Goal: Task Accomplishment & Management: Complete application form

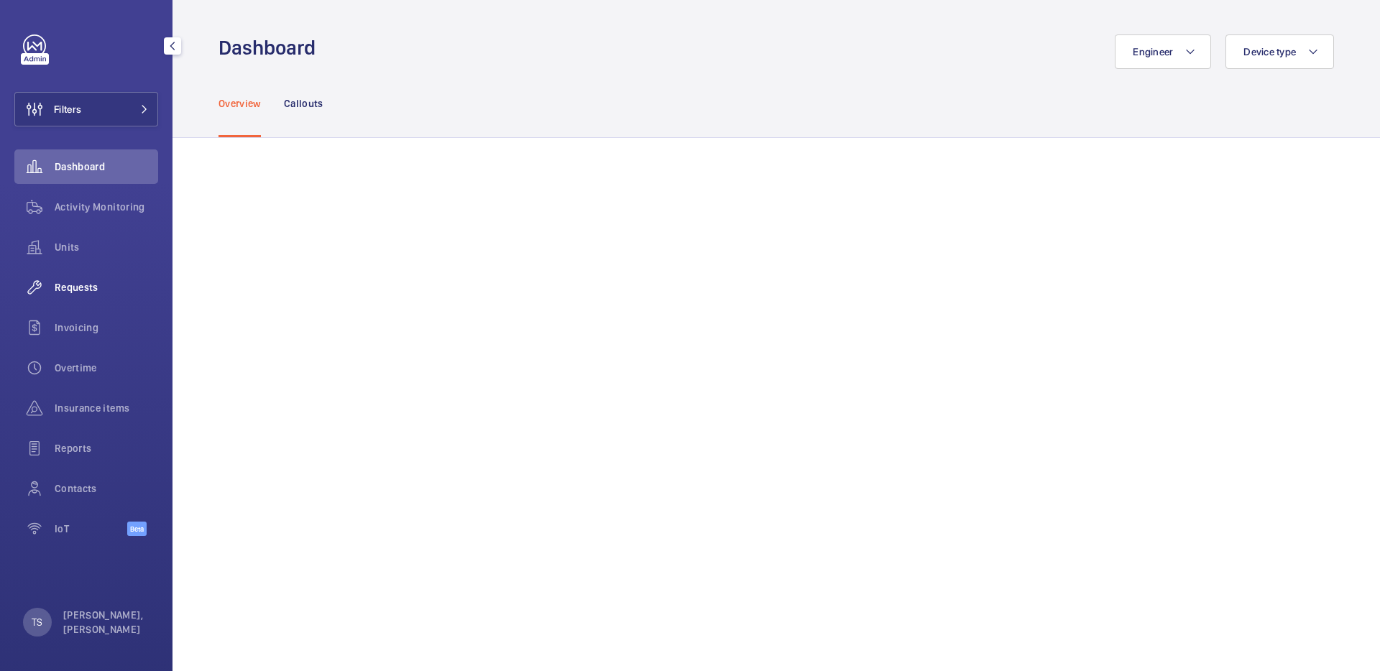
click at [70, 288] on span "Requests" at bounding box center [107, 287] width 104 height 14
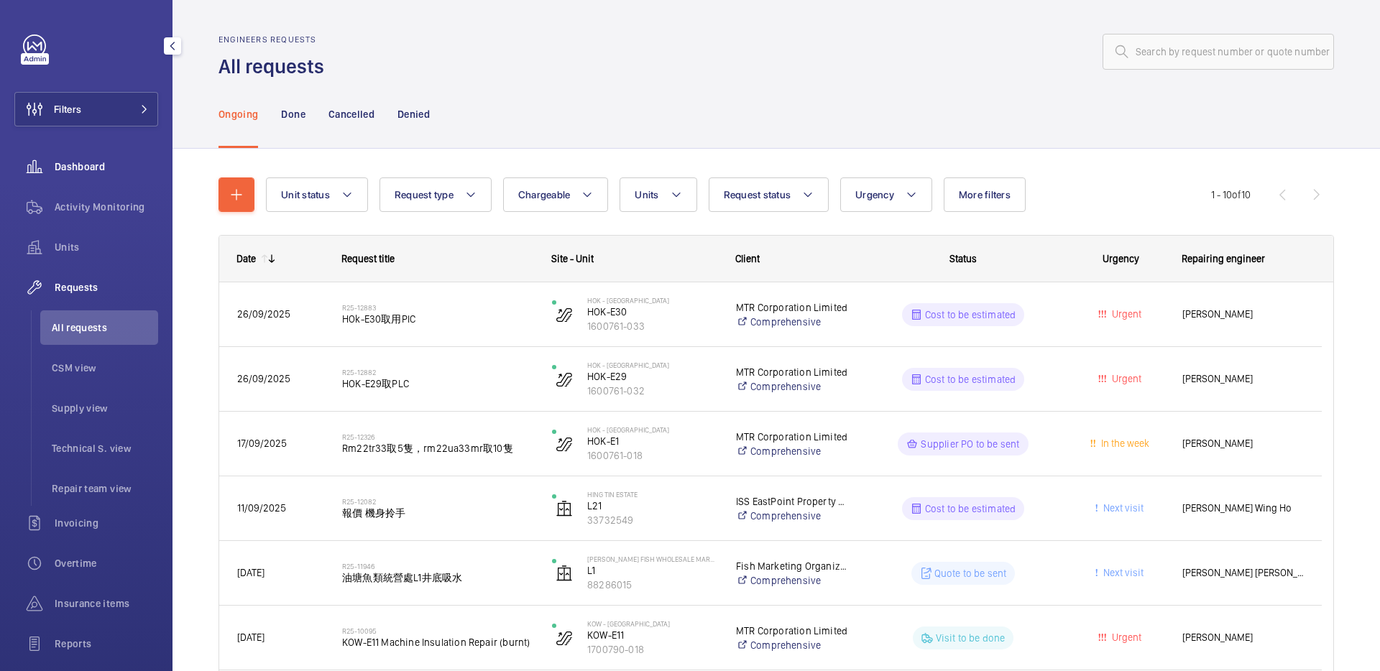
click at [95, 173] on span "Dashboard" at bounding box center [107, 167] width 104 height 14
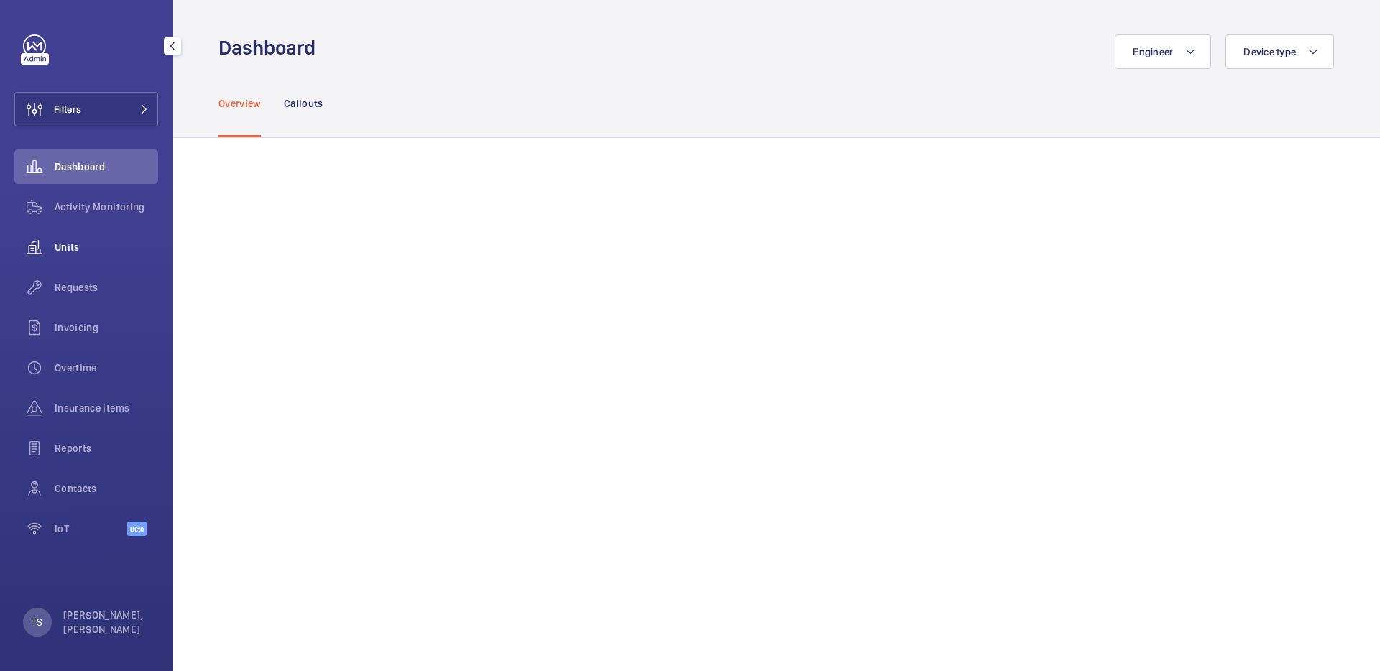
click at [108, 245] on span "Units" at bounding box center [107, 247] width 104 height 14
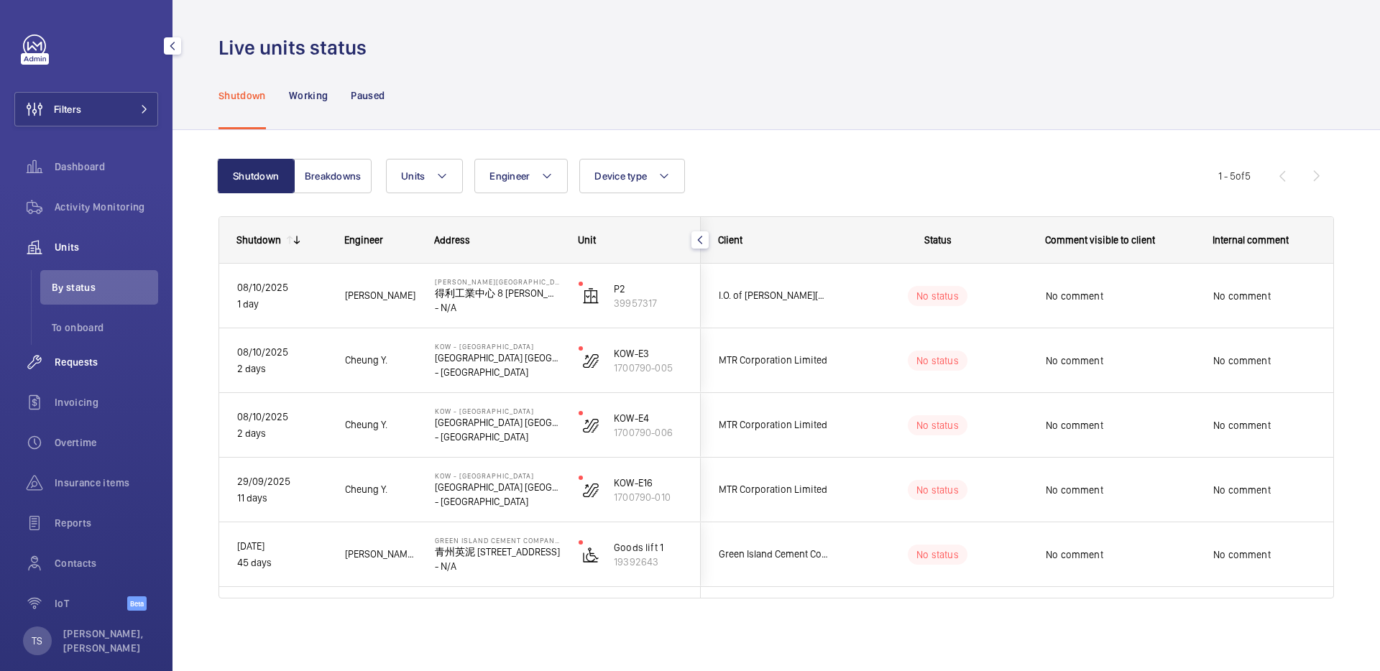
click at [89, 359] on span "Requests" at bounding box center [107, 362] width 104 height 14
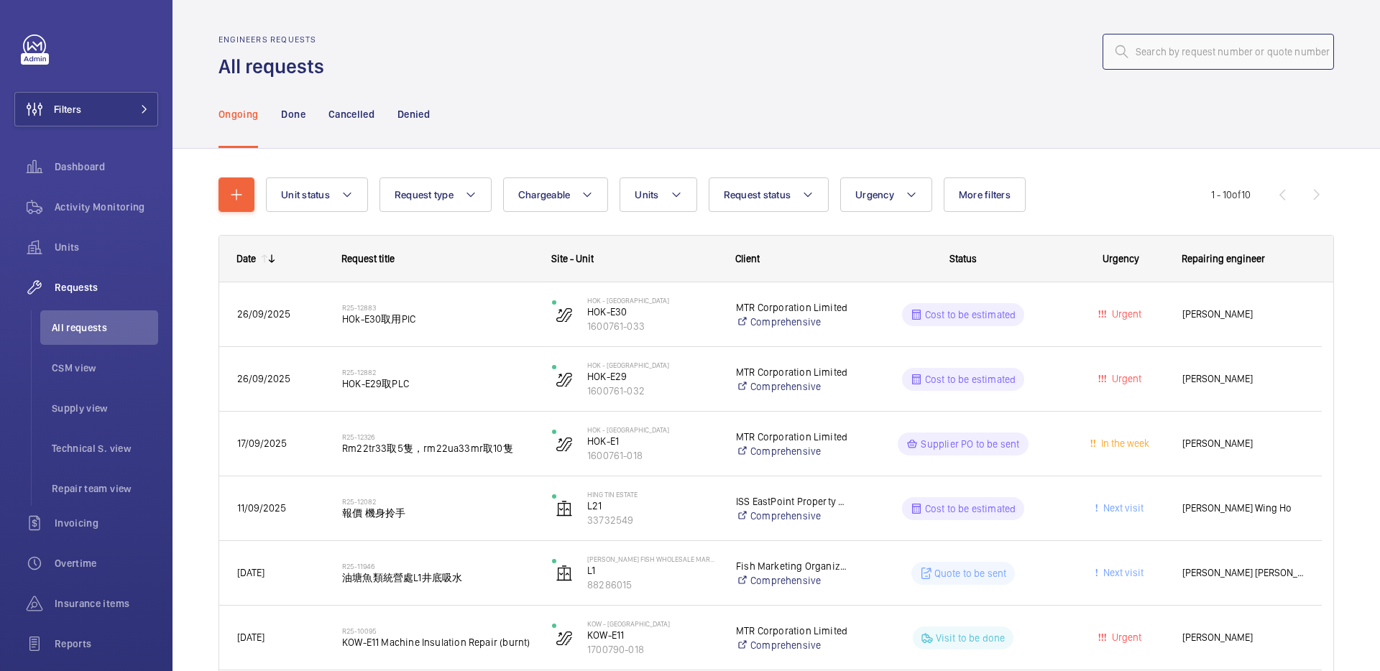
click at [1211, 52] on input "text" at bounding box center [1218, 52] width 231 height 36
type input "P"
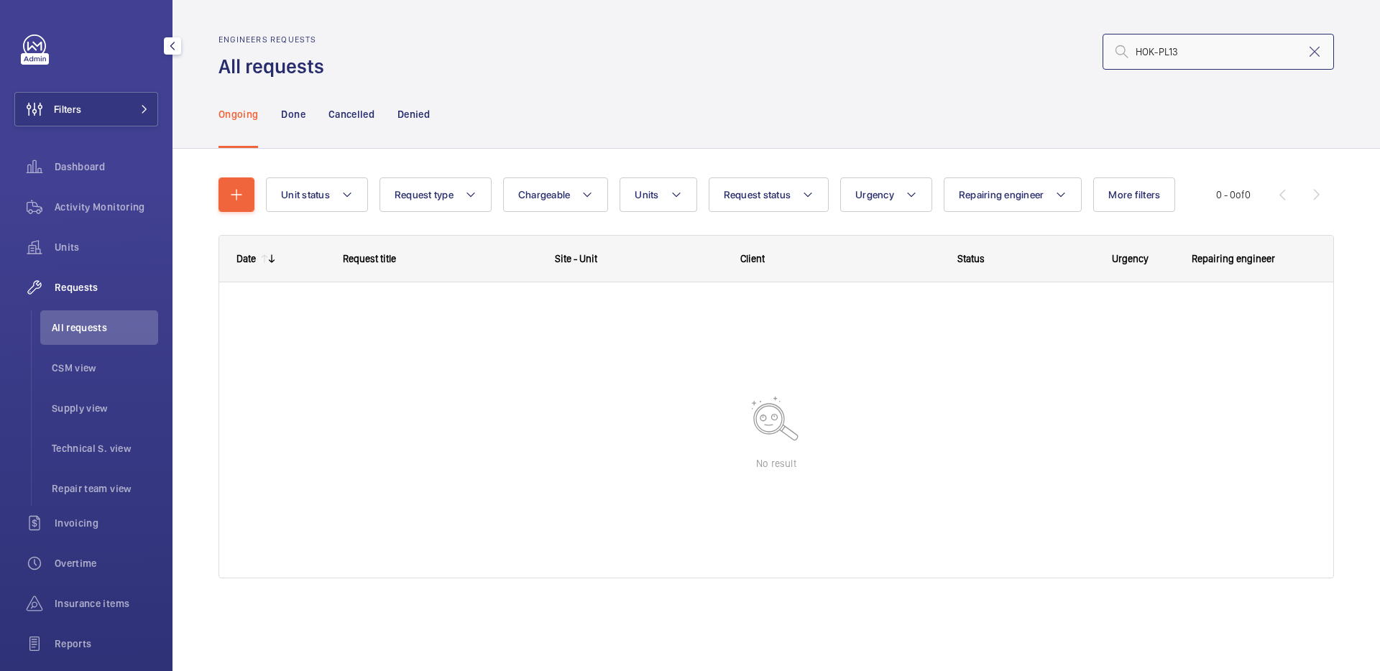
type input "HOK-PL13"
click at [107, 285] on span "Requests" at bounding box center [107, 287] width 104 height 14
click at [240, 201] on mat-icon "button" at bounding box center [236, 194] width 17 height 17
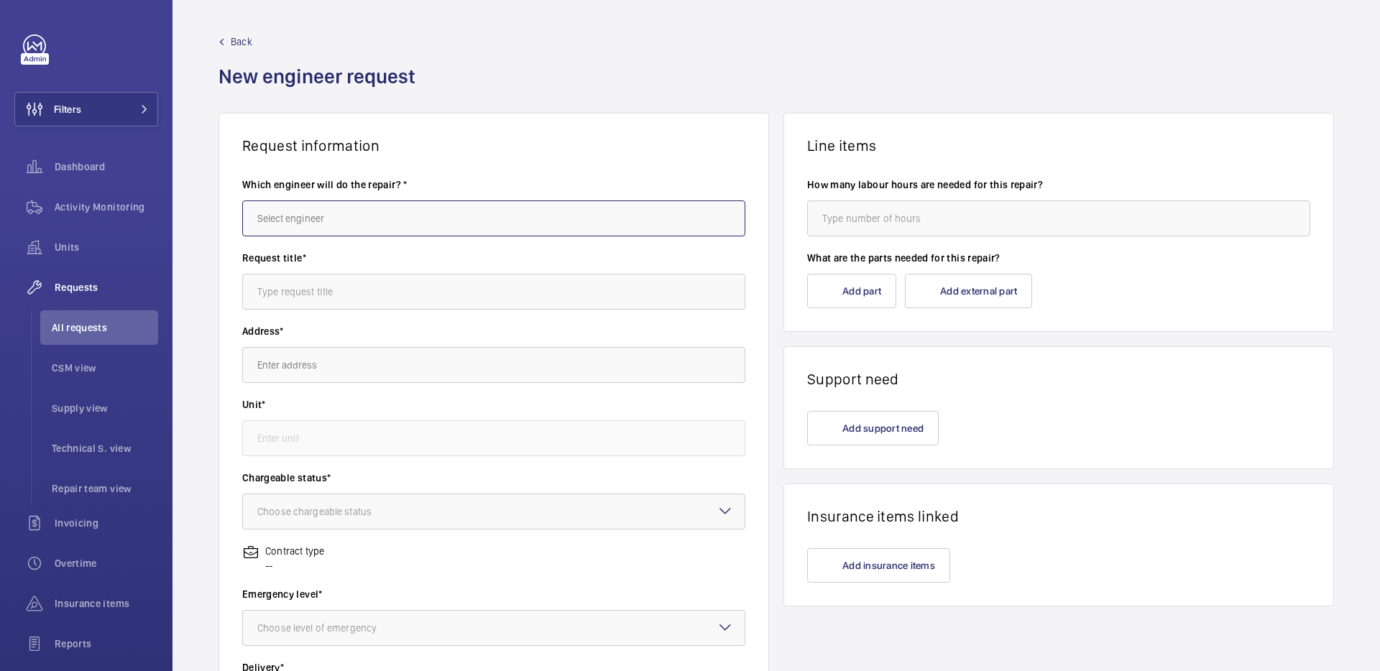
click at [453, 217] on input "text" at bounding box center [493, 219] width 503 height 36
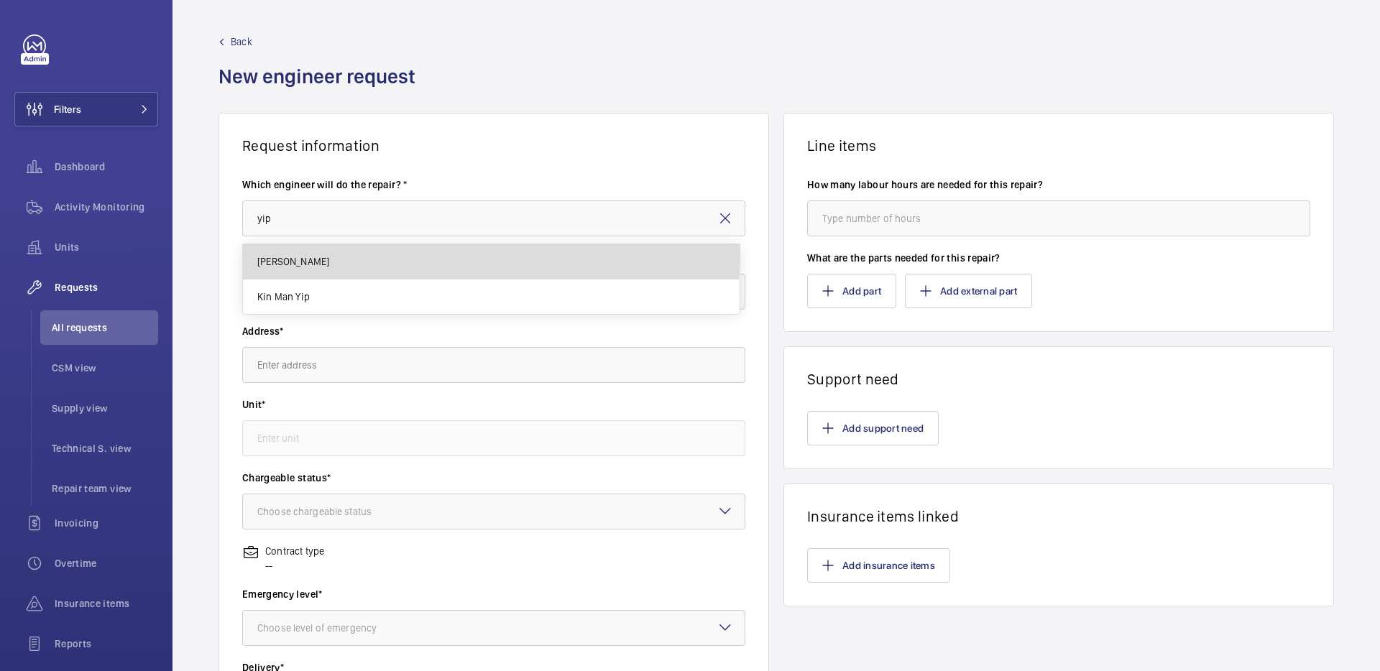
click at [363, 256] on mat-option "Ho Yin Yip" at bounding box center [491, 261] width 497 height 35
type input "Ho Yin Yip"
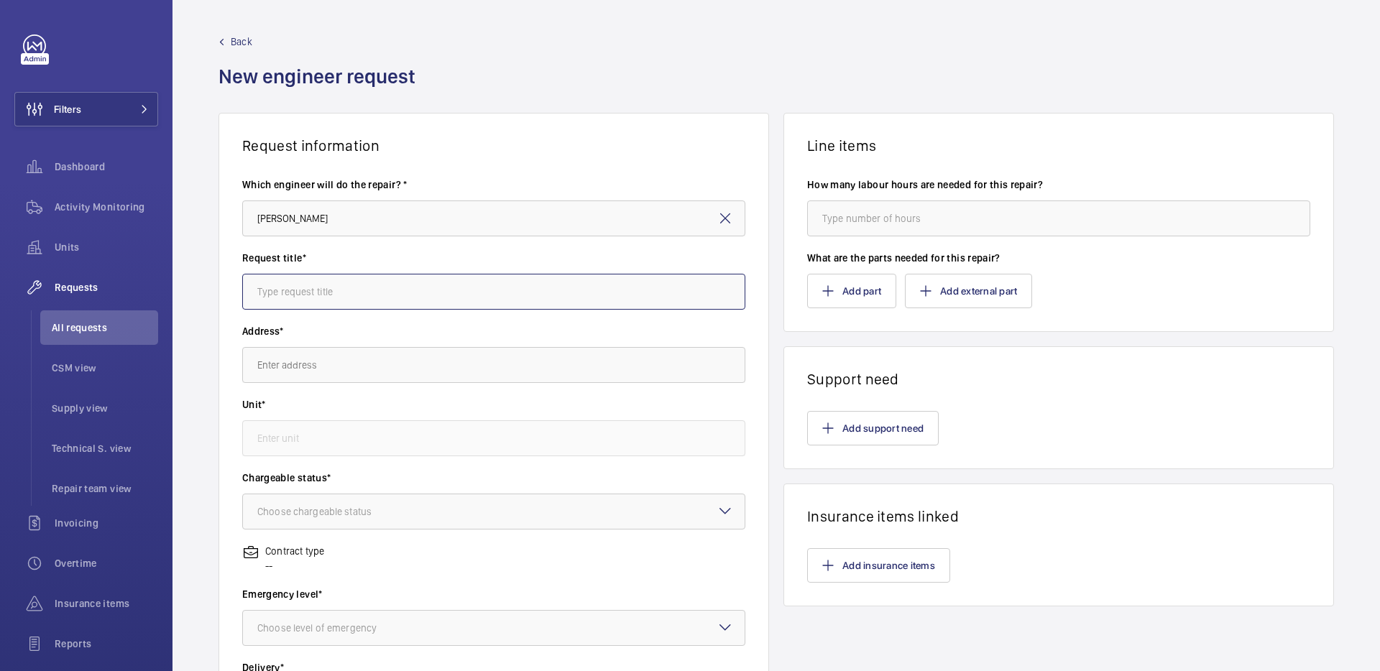
click at [434, 295] on input "text" at bounding box center [493, 292] width 503 height 36
type input "HOK-PL13 door belt fixing screw replacement"
click at [449, 359] on input "text" at bounding box center [493, 365] width 503 height 36
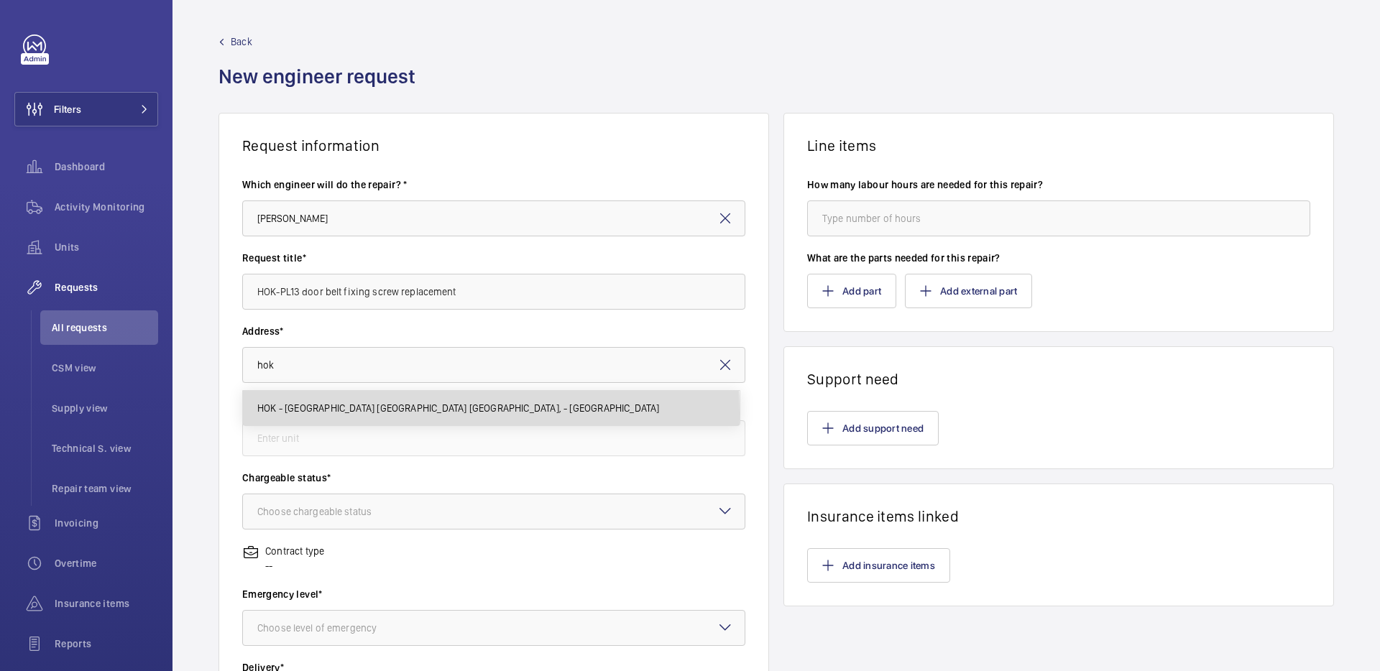
click at [386, 413] on span "HOK - Hong Kong Station 香港站 Hong Kong Station, - HONG KONG" at bounding box center [458, 408] width 403 height 14
type input "HOK - Hong Kong Station 香港站 Hong Kong Station, - HONG KONG"
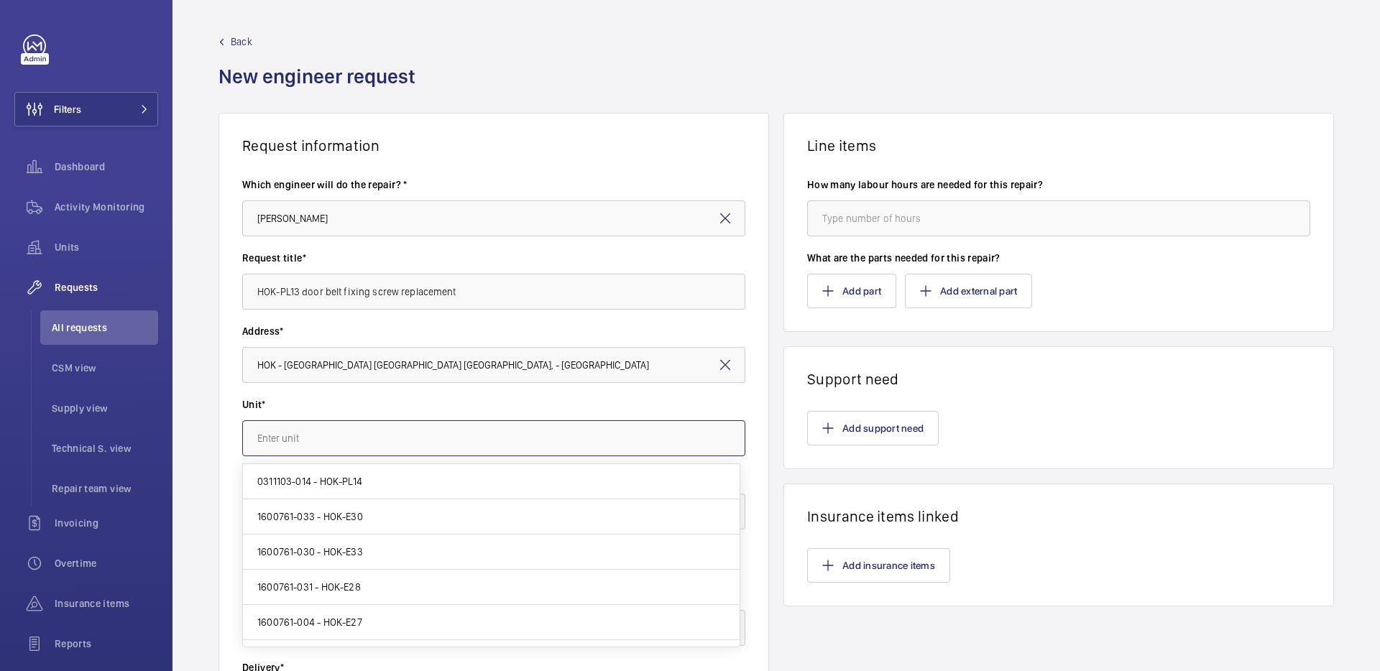
click at [386, 436] on input "text" at bounding box center [493, 439] width 503 height 36
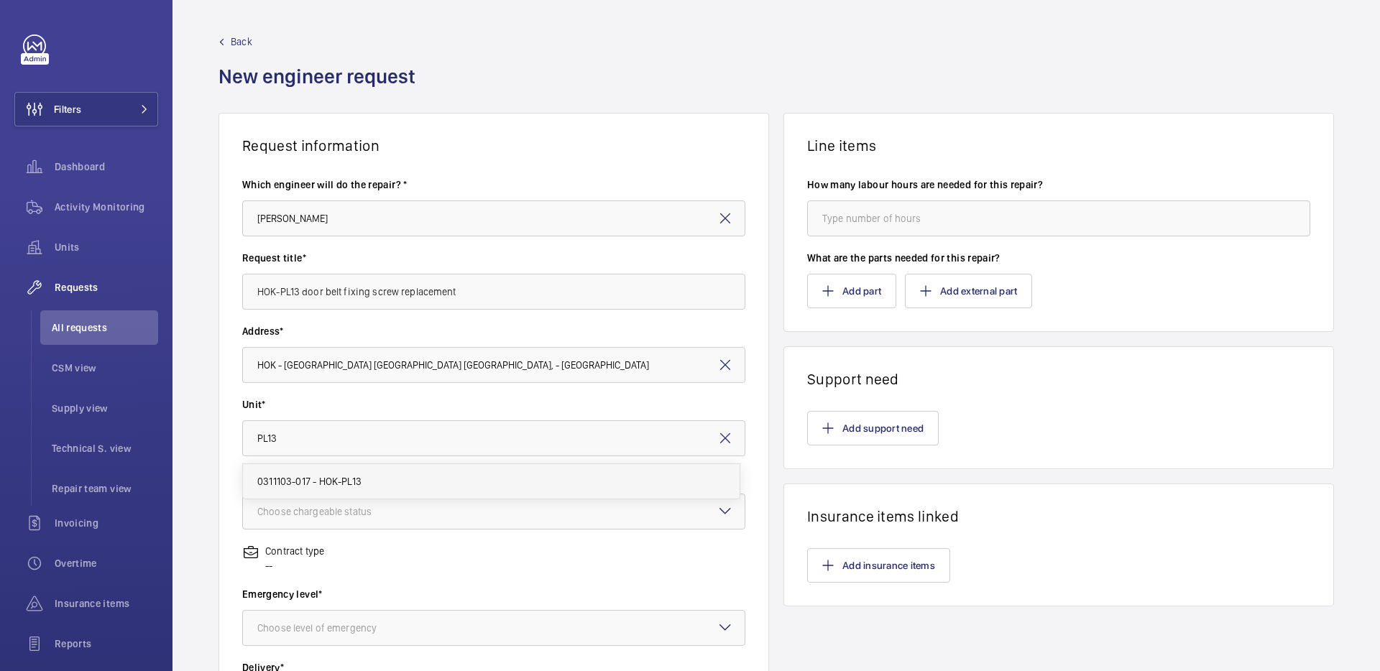
click at [384, 477] on mat-option "0311103-017 - HOK-PL13" at bounding box center [491, 481] width 497 height 35
type input "0311103-017 - HOK-PL13"
click at [440, 511] on div at bounding box center [494, 512] width 502 height 35
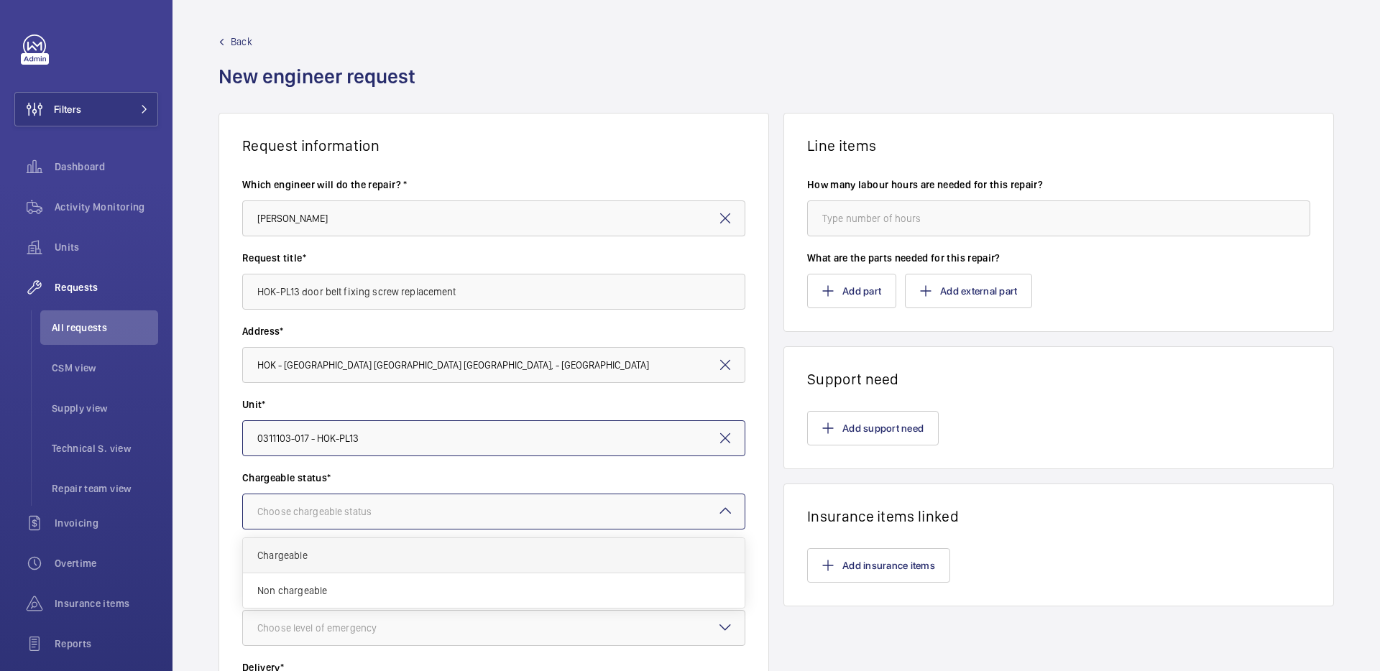
click at [423, 552] on span "Chargeable" at bounding box center [493, 556] width 473 height 14
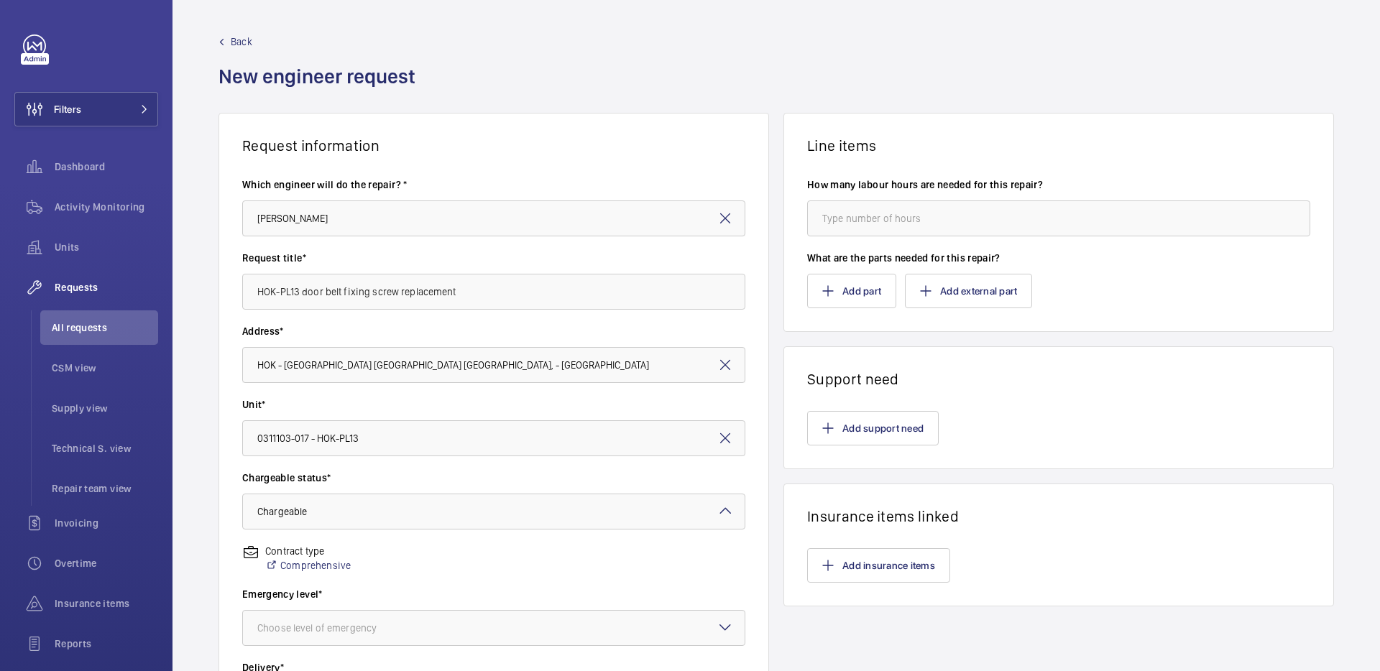
click at [459, 563] on div "Contract type Comprehensive" at bounding box center [493, 565] width 503 height 43
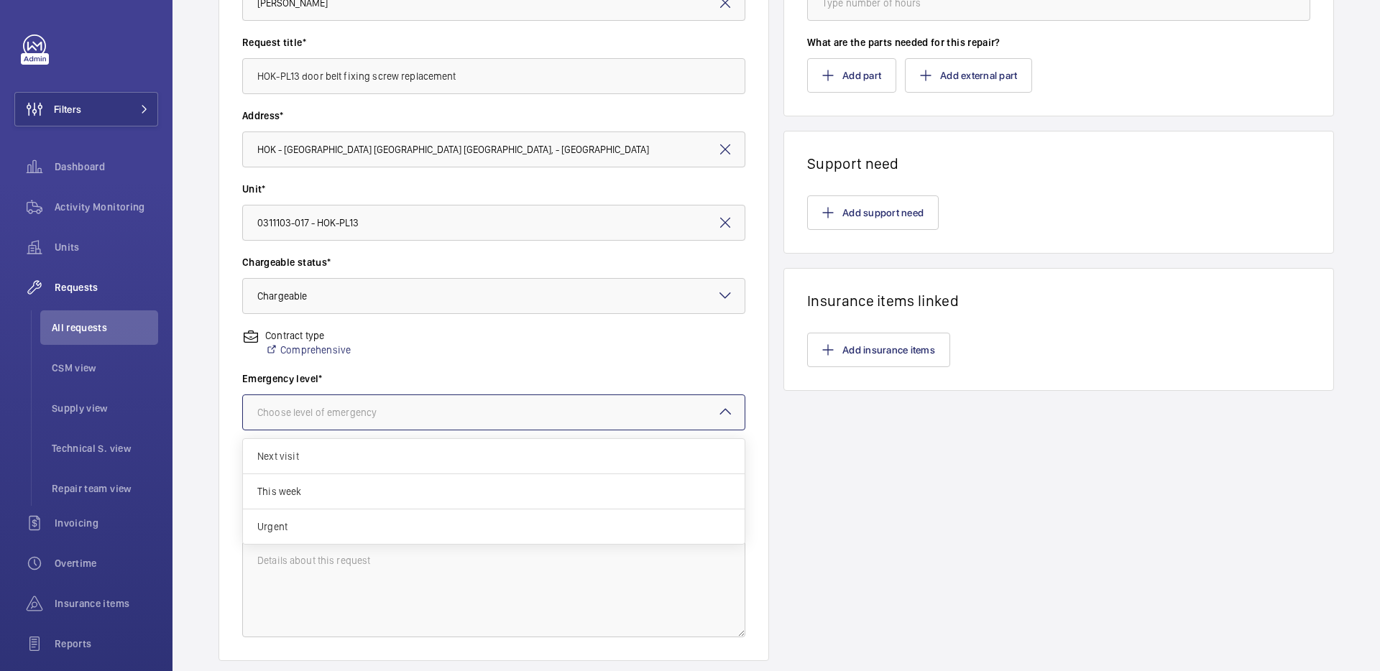
click at [425, 408] on div at bounding box center [494, 412] width 502 height 35
click at [408, 460] on span "Next visit" at bounding box center [493, 456] width 473 height 14
click at [398, 413] on div at bounding box center [494, 412] width 502 height 35
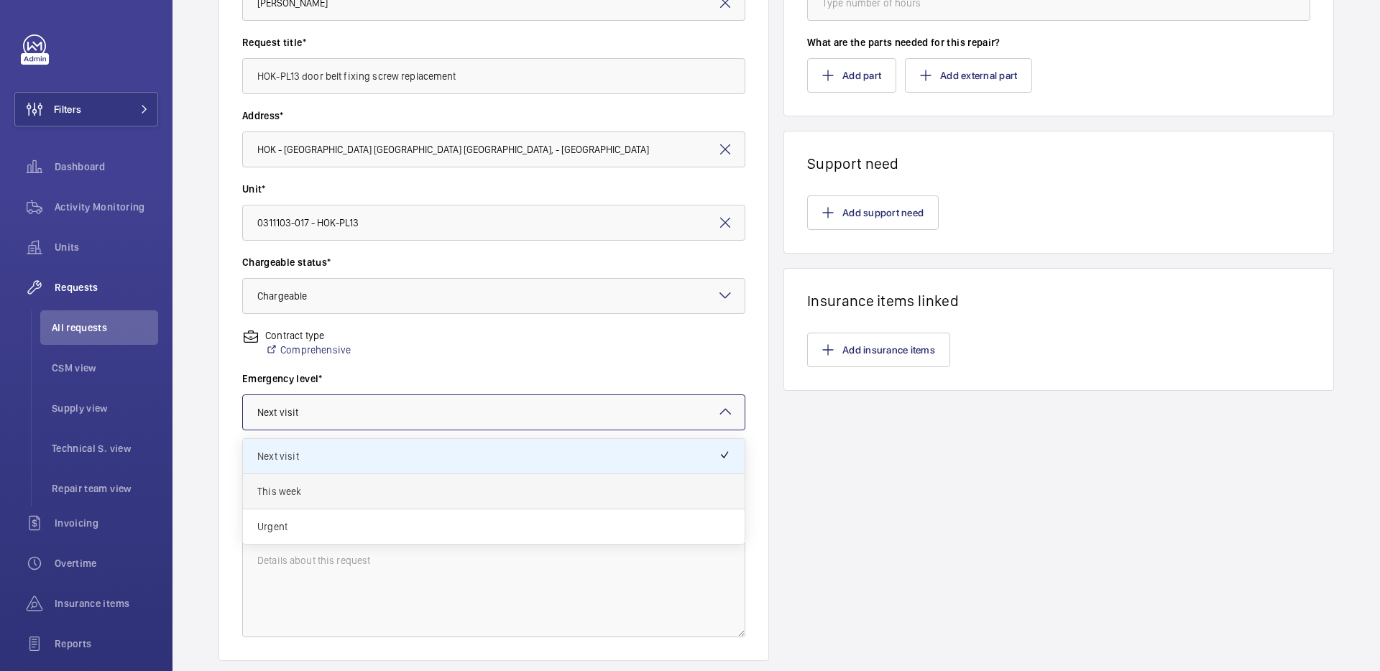
click at [377, 487] on span "This week" at bounding box center [493, 492] width 473 height 14
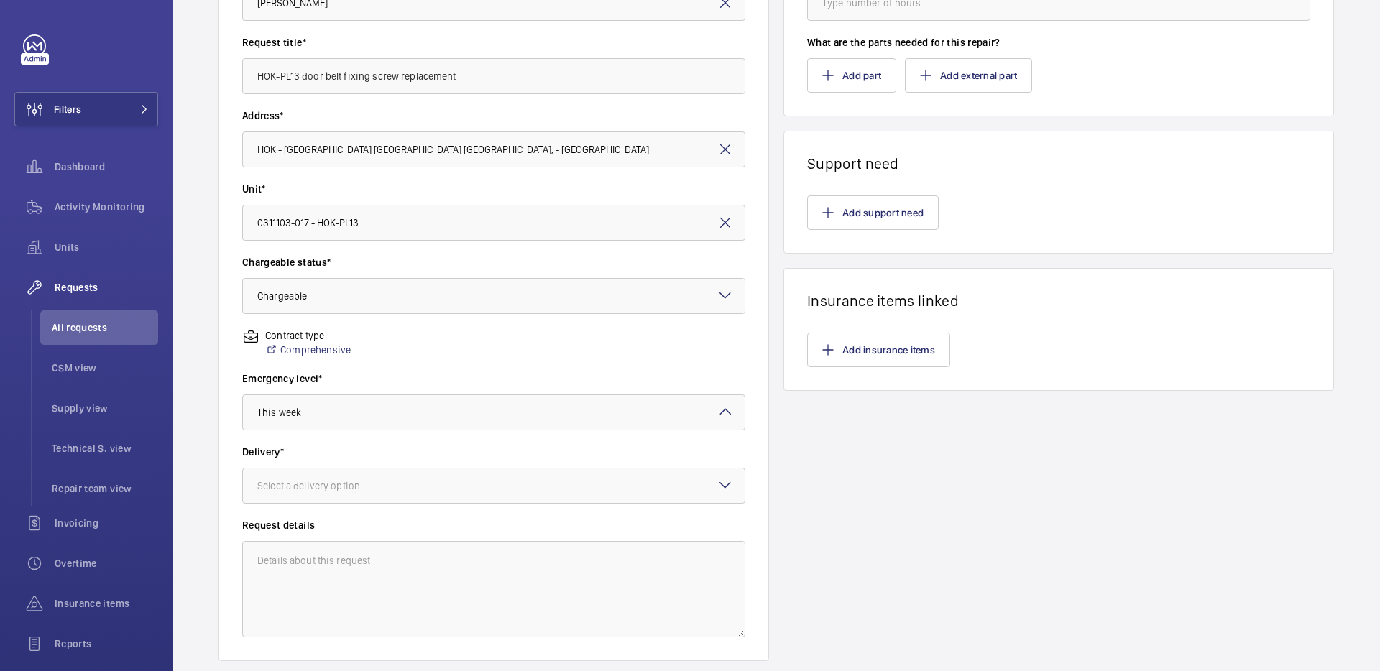
click at [216, 456] on div "Request information Which engineer will do the repair? * Ho Yin Yip Request tit…" at bounding box center [777, 290] width 1208 height 787
click at [327, 472] on div at bounding box center [494, 486] width 502 height 35
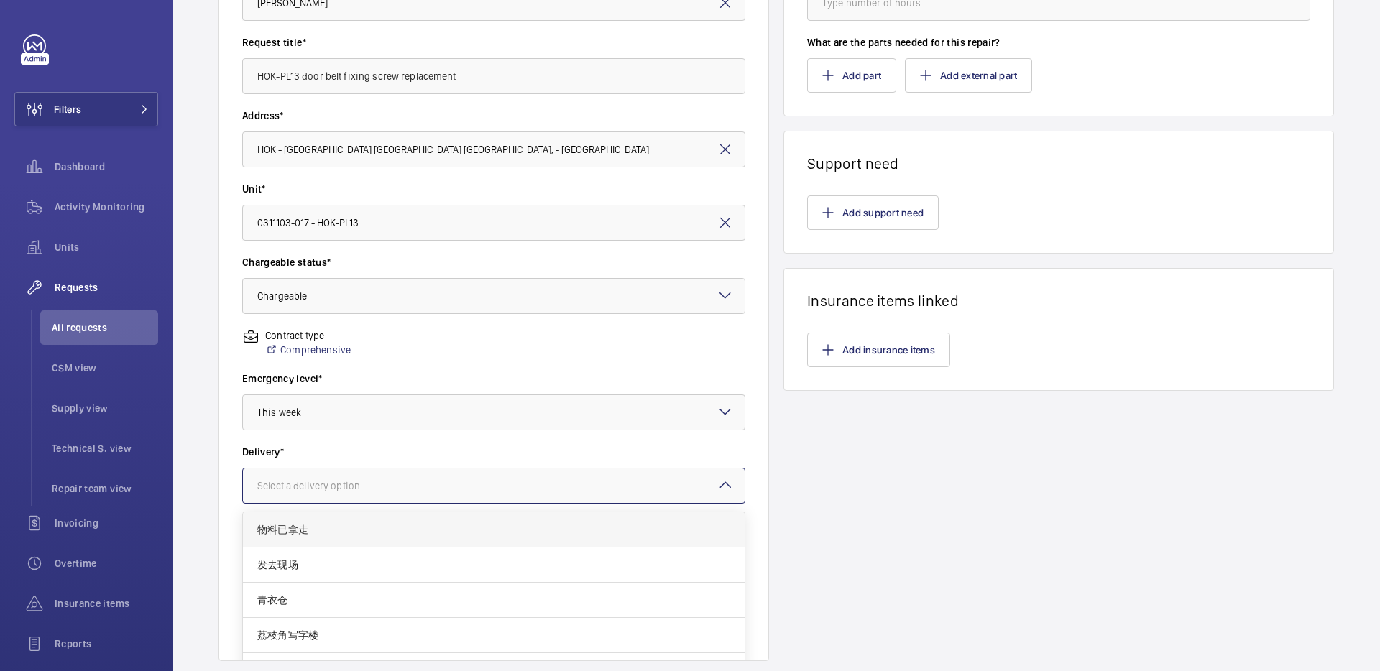
click at [336, 530] on span "物料已拿走" at bounding box center [493, 530] width 473 height 14
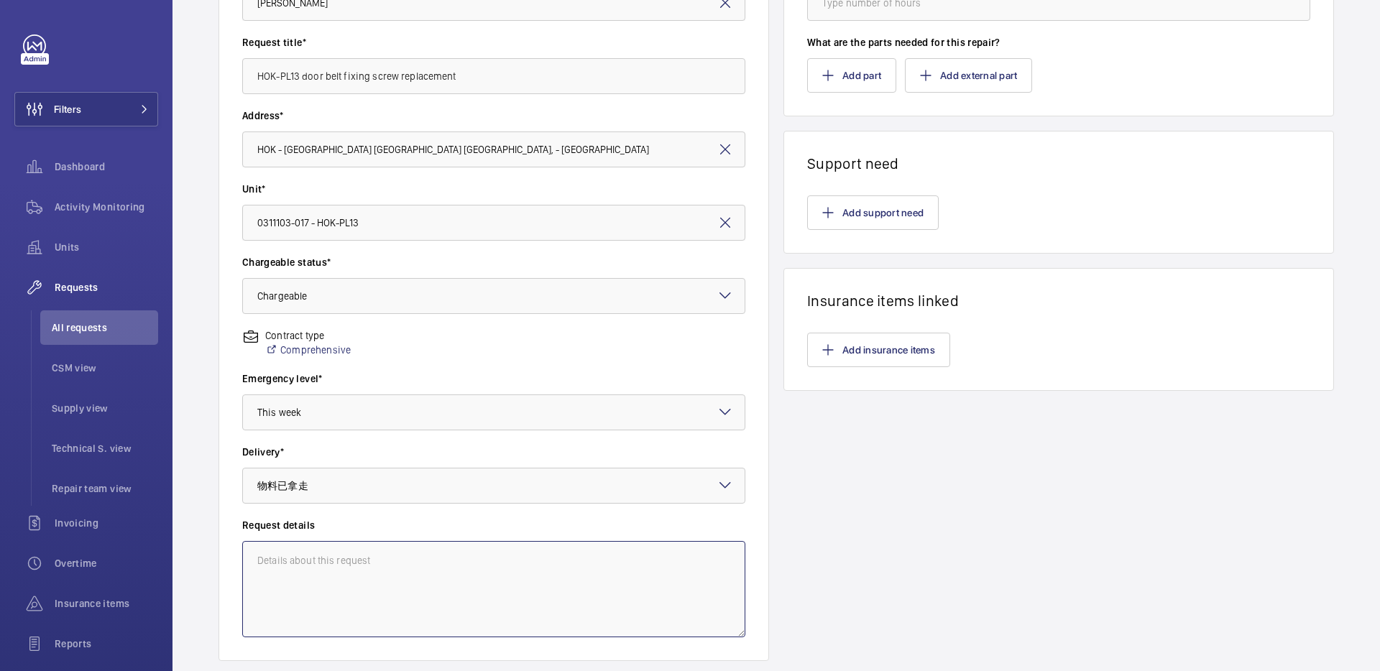
click at [590, 574] on textarea at bounding box center [493, 589] width 503 height 96
click at [484, 562] on textarea "Due to the DIS-PL1 case the door screw has been faulty" at bounding box center [493, 589] width 503 height 96
drag, startPoint x: 494, startPoint y: 561, endPoint x: 467, endPoint y: 566, distance: 27.1
click at [467, 566] on textarea "Due to the DIS-PL1 case the door screw has been faulty" at bounding box center [493, 589] width 503 height 96
click at [551, 552] on textarea "Due to the DIS-PL1 case the door screw has been faulty" at bounding box center [493, 589] width 503 height 96
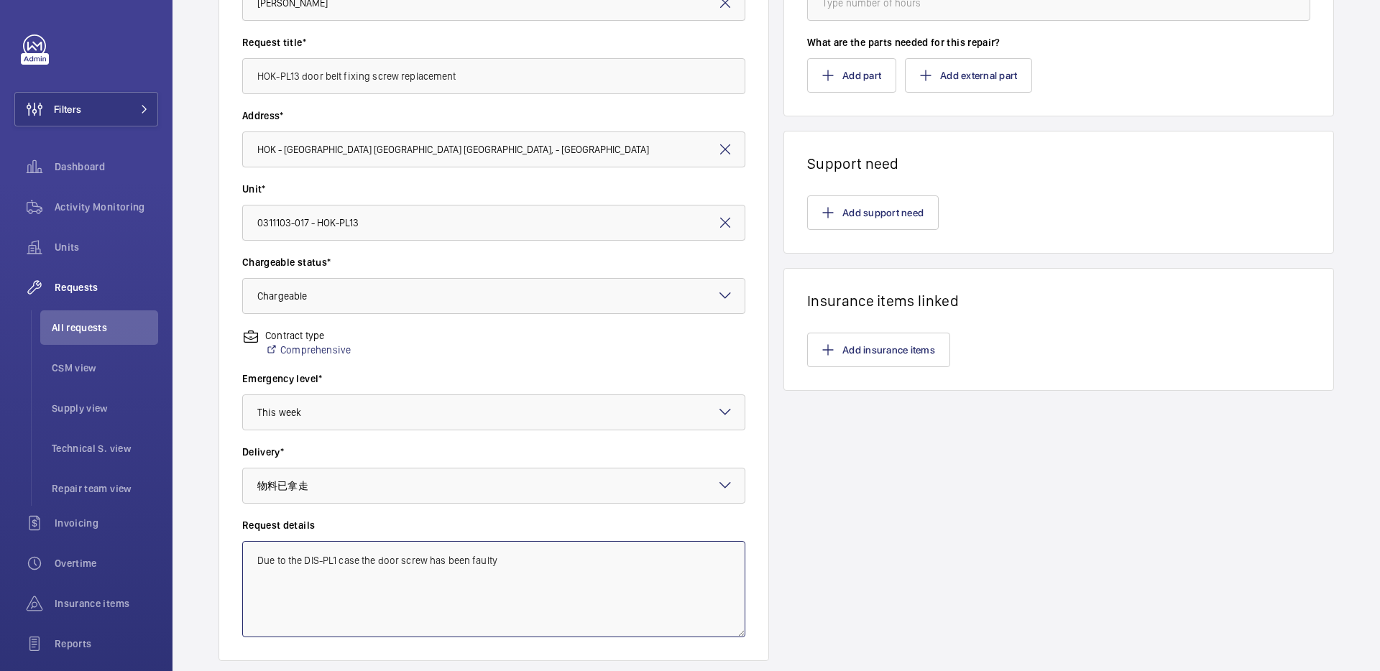
click at [549, 559] on textarea "Due to the DIS-PL1 case the door screw has been faulty" at bounding box center [493, 589] width 503 height 96
click at [396, 575] on textarea "Due to the DIS-PL1 case the door screw has been faulty, so request by MTR we wi…" at bounding box center [493, 589] width 503 height 96
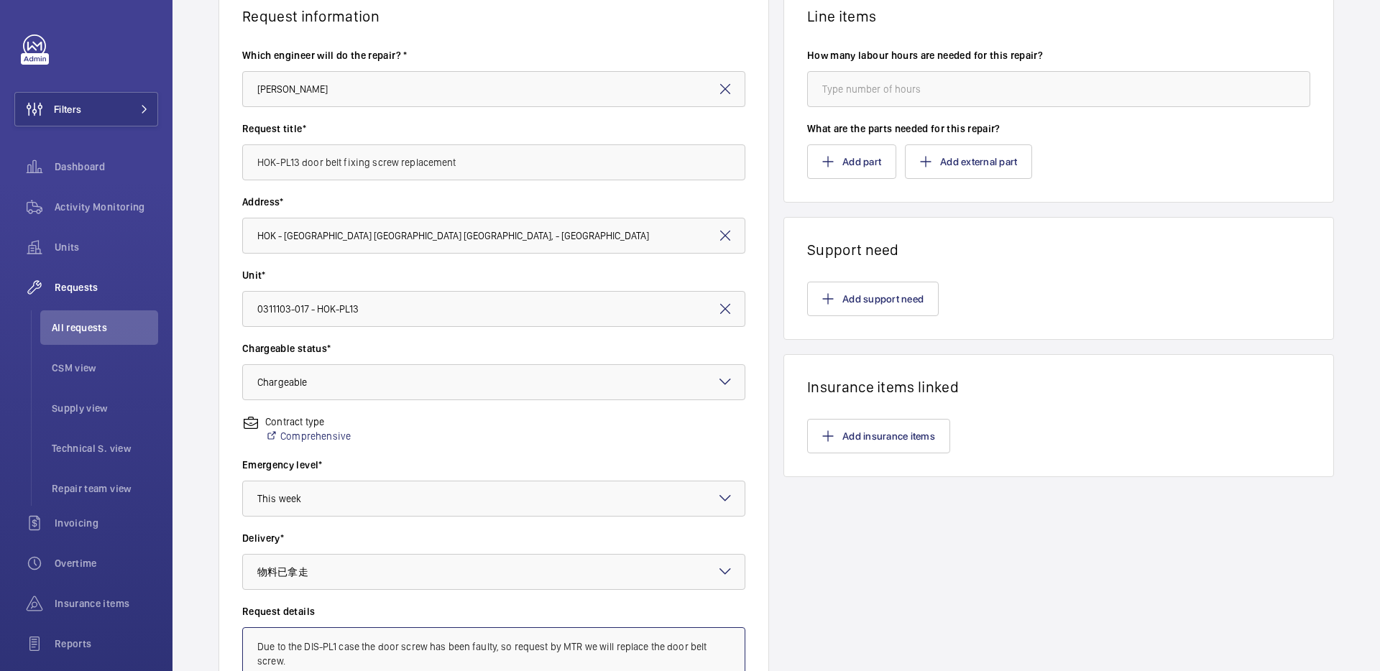
scroll to position [55, 0]
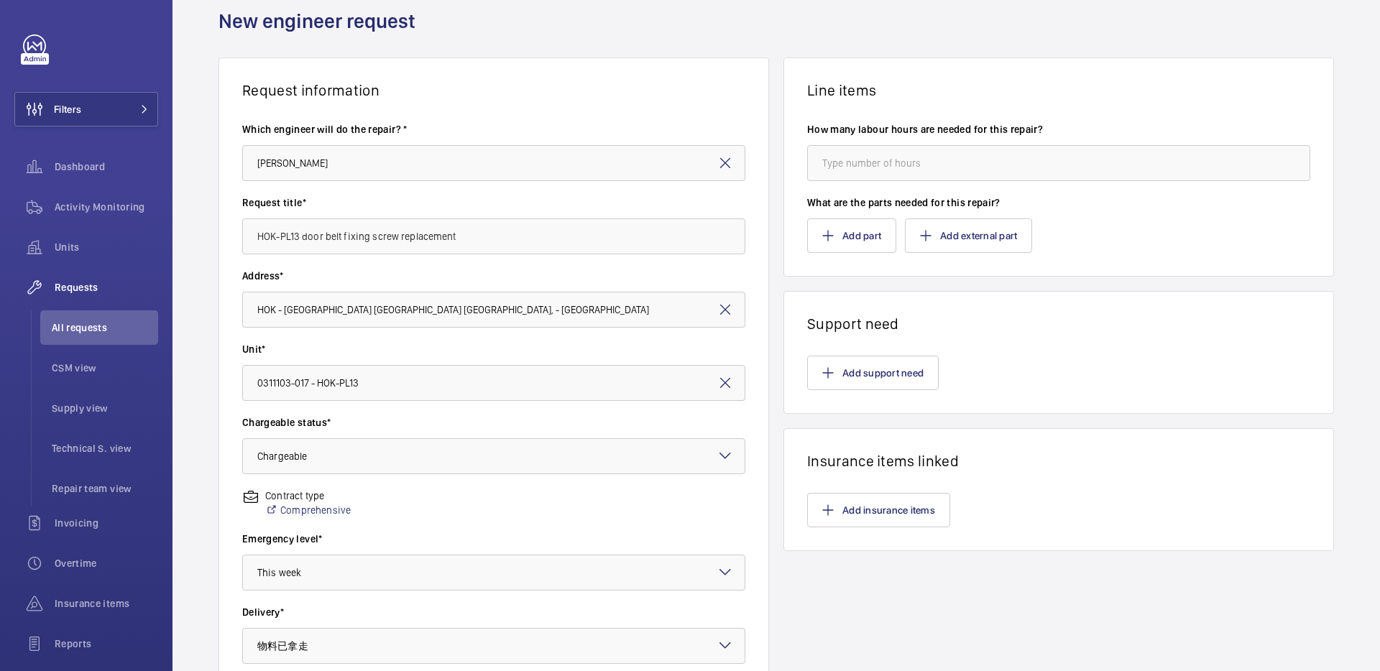
type textarea "Due to the DIS-PL1 case the door screw has been faulty, so request by MTR we wi…"
click at [1006, 168] on input "number" at bounding box center [1058, 163] width 503 height 36
type input "5"
type input "6"
